Goal: Task Accomplishment & Management: Manage account settings

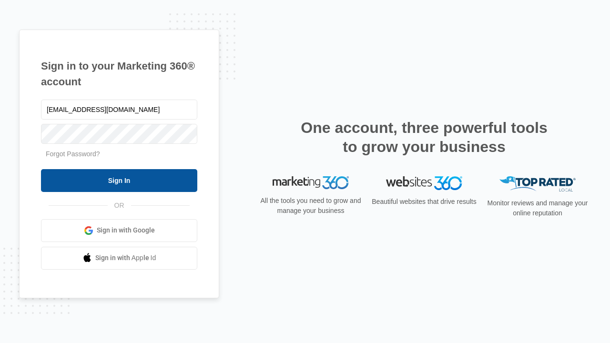
click at [119, 180] on input "Sign In" at bounding box center [119, 180] width 156 height 23
